Goal: Information Seeking & Learning: Learn about a topic

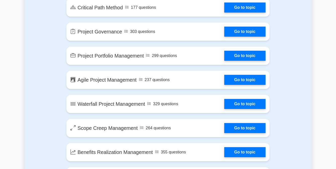
scroll to position [830, 0]
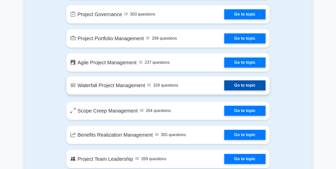
click at [224, 86] on link "Go to topic" at bounding box center [244, 85] width 41 height 10
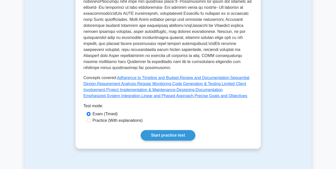
scroll to position [201, 0]
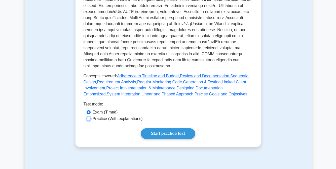
click at [88, 119] on input "Practice (With explanations)" at bounding box center [89, 119] width 4 height 4
radio input "true"
click at [88, 119] on input "Practice (With explanations)" at bounding box center [89, 119] width 4 height 4
click at [169, 134] on link "Start practice test" at bounding box center [168, 134] width 55 height 11
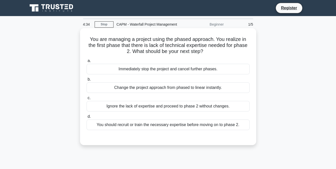
click at [168, 126] on div "You should recruit or train the necessary expertise before moving on to phase 2." at bounding box center [168, 125] width 163 height 11
click at [87, 118] on input "d. You should recruit or train the necessary expertise before moving on to phas…" at bounding box center [87, 116] width 0 height 3
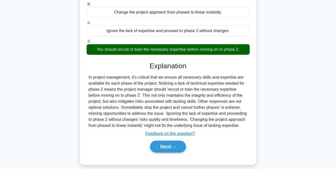
scroll to position [102, 0]
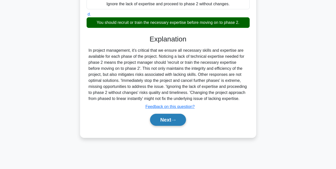
click at [168, 120] on button "Next" at bounding box center [168, 120] width 36 height 12
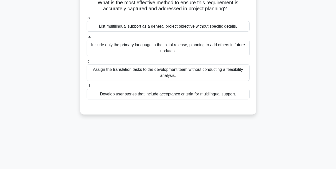
scroll to position [50, 0]
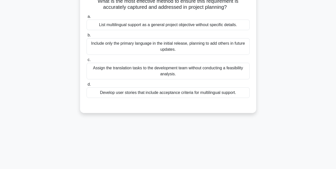
click at [150, 93] on div "Develop user stories that include acceptance criteria for multilingual support." at bounding box center [168, 93] width 163 height 11
click at [87, 86] on input "d. Develop user stories that include acceptance criteria for multilingual suppo…" at bounding box center [87, 84] width 0 height 3
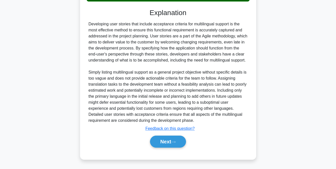
scroll to position [153, 0]
click at [167, 143] on button "Next" at bounding box center [168, 142] width 36 height 12
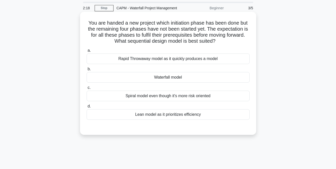
scroll to position [25, 0]
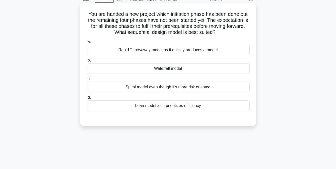
click at [175, 108] on div "Lean model as it prioritizes efficiency" at bounding box center [168, 106] width 163 height 11
click at [87, 99] on input "d. Lean model as it prioritizes efficiency" at bounding box center [87, 97] width 0 height 3
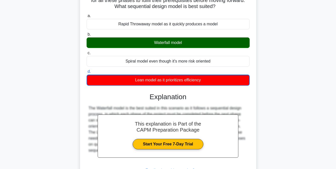
scroll to position [102, 0]
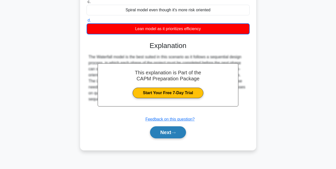
click at [168, 131] on button "Next" at bounding box center [168, 133] width 36 height 12
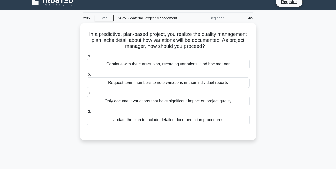
scroll to position [0, 0]
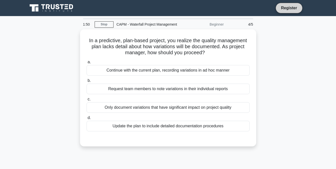
click at [292, 8] on link "Register" at bounding box center [289, 8] width 22 height 6
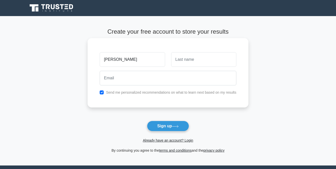
type input "AHMED"
click at [179, 59] on input "text" at bounding box center [203, 59] width 65 height 15
type input "MOHAMED EBEID"
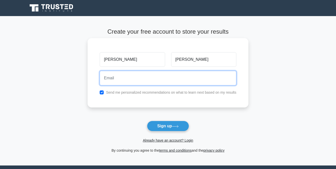
click at [108, 78] on input "email" at bounding box center [168, 78] width 137 height 15
type input "ahmed.ebec.2024@gmail.com"
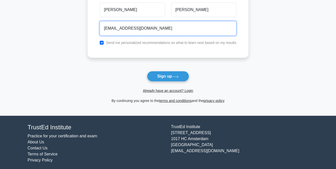
scroll to position [50, 0]
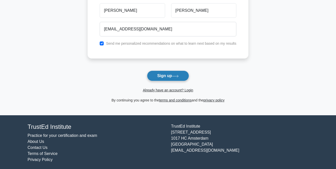
click at [166, 76] on button "Sign up" at bounding box center [168, 76] width 42 height 11
click at [166, 76] on form "Create your free account to store your results AHMED MOHAMED EBEID ahmed.ebec.2…" at bounding box center [168, 40] width 161 height 125
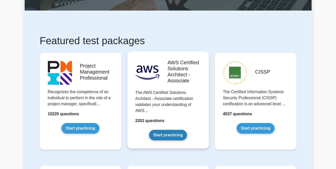
scroll to position [75, 0]
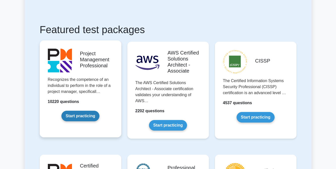
click at [81, 111] on link "Start practicing" at bounding box center [80, 116] width 38 height 11
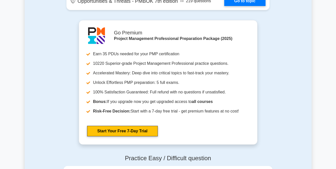
scroll to position [1333, 0]
